Goal: Entertainment & Leisure: Consume media (video, audio)

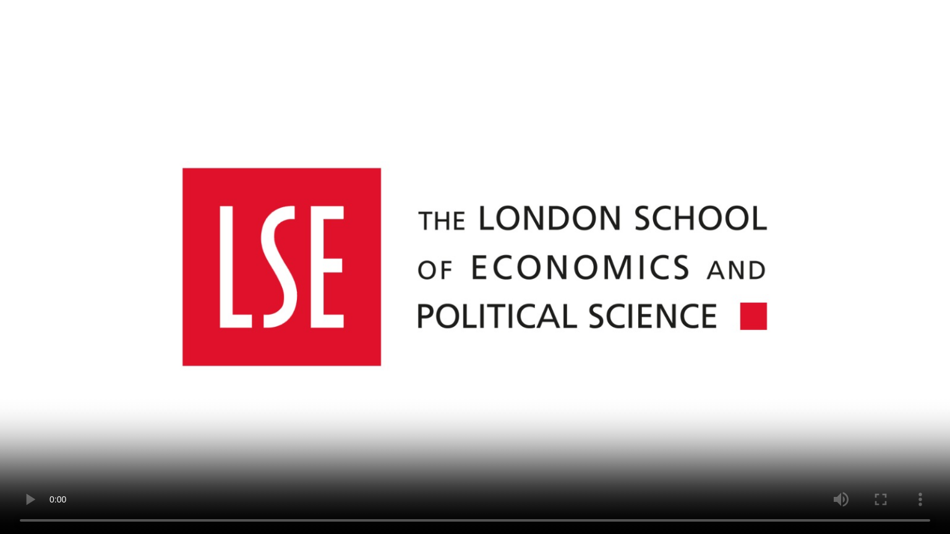
click at [298, 429] on video at bounding box center [475, 267] width 950 height 534
click at [594, 151] on video at bounding box center [475, 267] width 950 height 534
drag, startPoint x: 399, startPoint y: 359, endPoint x: 404, endPoint y: 353, distance: 7.4
click at [399, 357] on video at bounding box center [475, 267] width 950 height 534
click at [406, 352] on video at bounding box center [475, 267] width 950 height 534
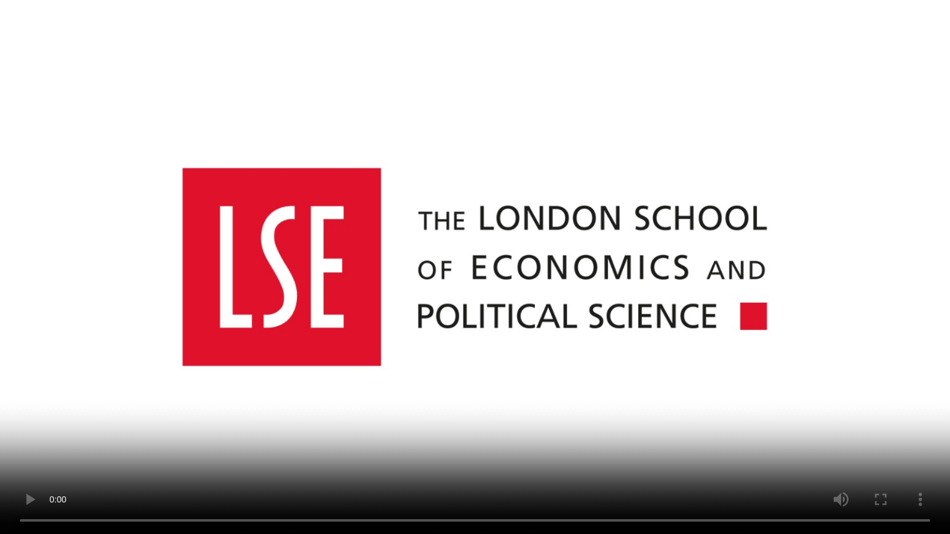
click at [406, 352] on video at bounding box center [475, 267] width 950 height 534
click at [406, 355] on video at bounding box center [475, 267] width 950 height 534
click at [406, 356] on video at bounding box center [475, 267] width 950 height 534
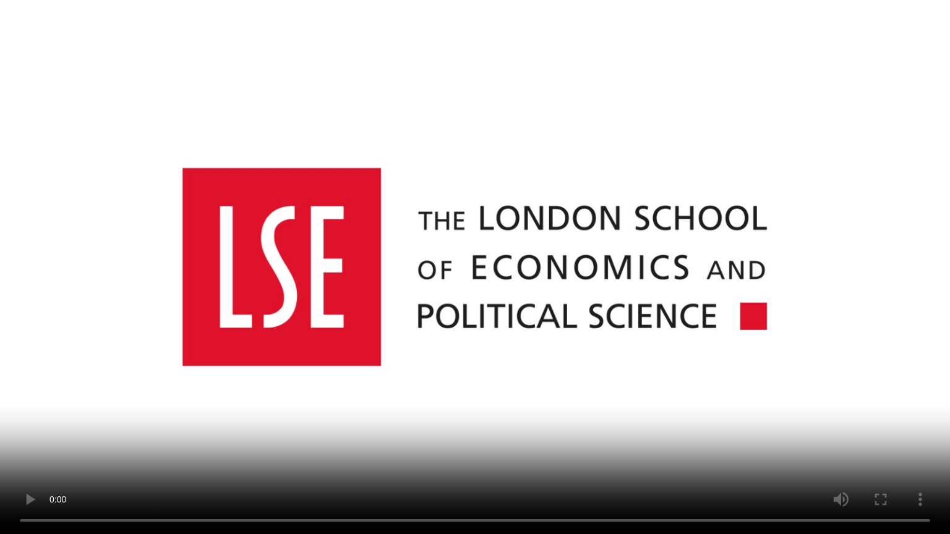
click at [406, 356] on video at bounding box center [475, 267] width 950 height 534
click at [728, 361] on video at bounding box center [475, 267] width 950 height 534
click at [253, 429] on video at bounding box center [475, 267] width 950 height 534
click at [315, 345] on video at bounding box center [475, 267] width 950 height 534
click at [311, 343] on video at bounding box center [475, 267] width 950 height 534
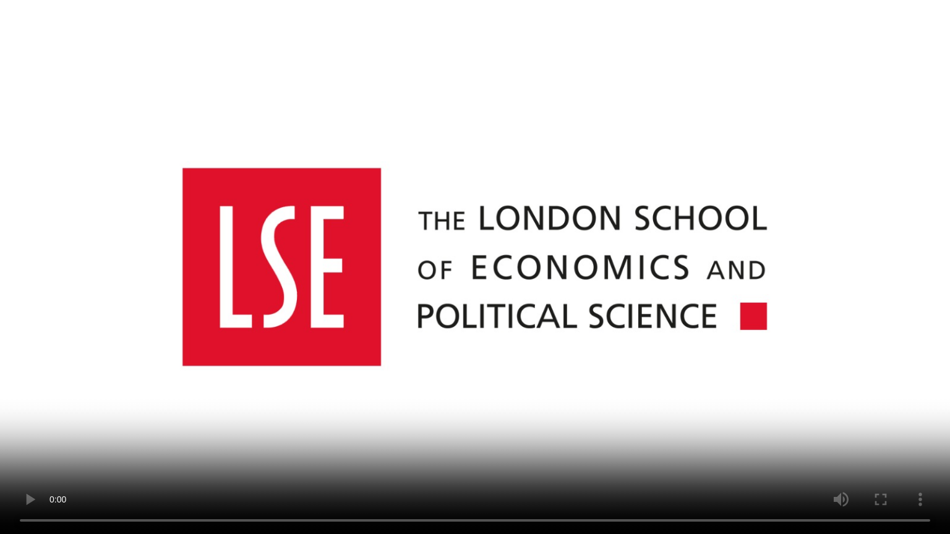
click at [311, 343] on video at bounding box center [475, 267] width 950 height 534
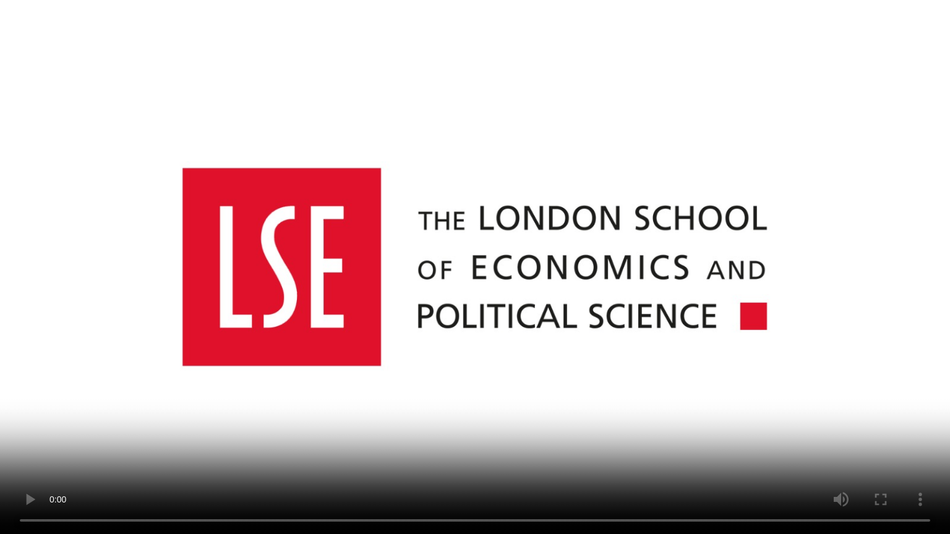
click at [309, 341] on video at bounding box center [475, 267] width 950 height 534
click at [336, 388] on video at bounding box center [475, 267] width 950 height 534
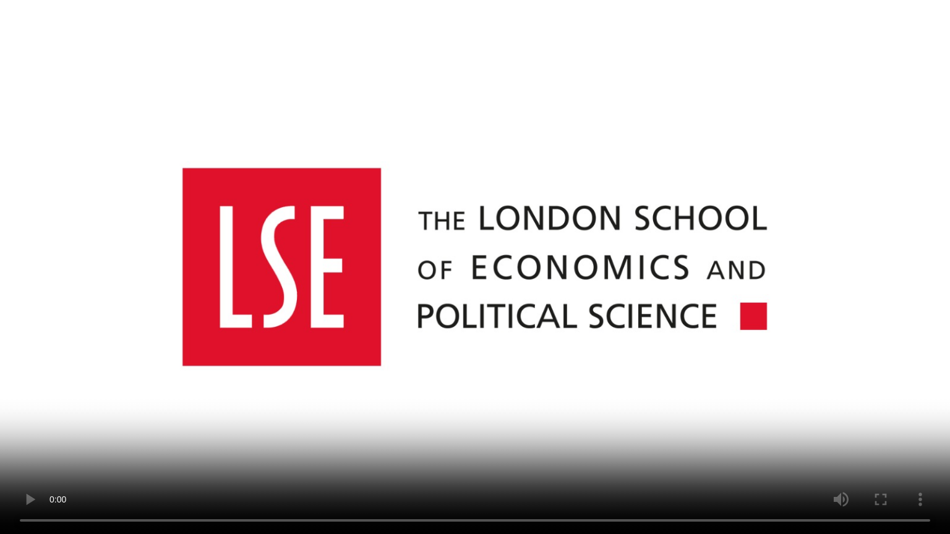
click at [325, 377] on video at bounding box center [475, 267] width 950 height 534
click at [318, 367] on video at bounding box center [475, 267] width 950 height 534
click at [635, 324] on video at bounding box center [475, 267] width 950 height 534
click at [614, 367] on video at bounding box center [475, 267] width 950 height 534
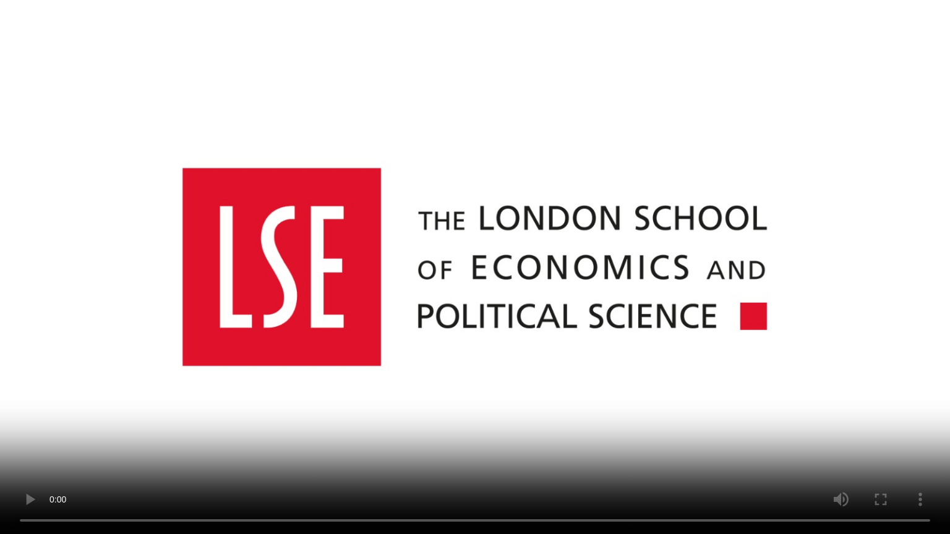
click at [184, 415] on video at bounding box center [475, 267] width 950 height 534
click at [385, 291] on video at bounding box center [475, 267] width 950 height 534
click at [807, 389] on video at bounding box center [475, 267] width 950 height 534
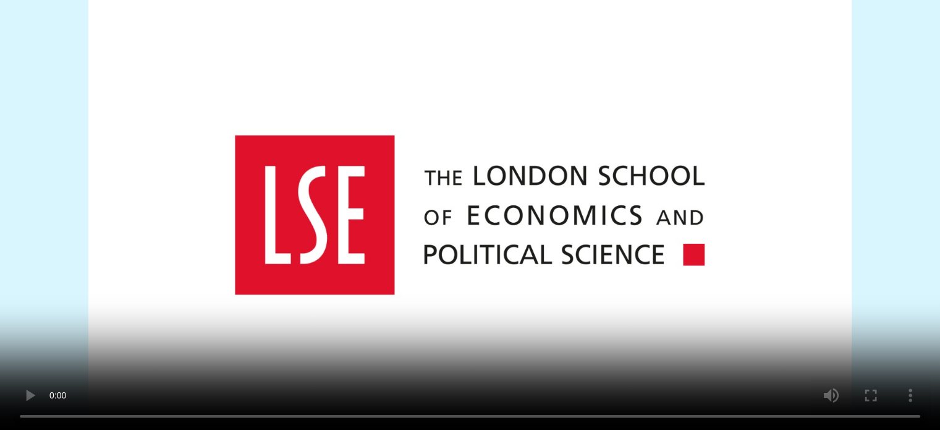
scroll to position [158, 0]
